Goal: Information Seeking & Learning: Learn about a topic

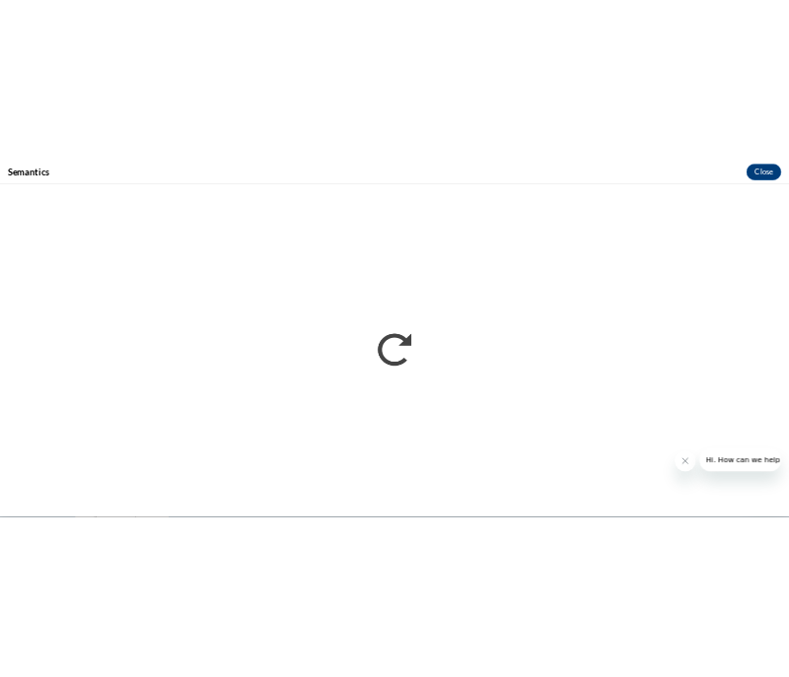
scroll to position [2510, 0]
